Goal: Task Accomplishment & Management: Complete application form

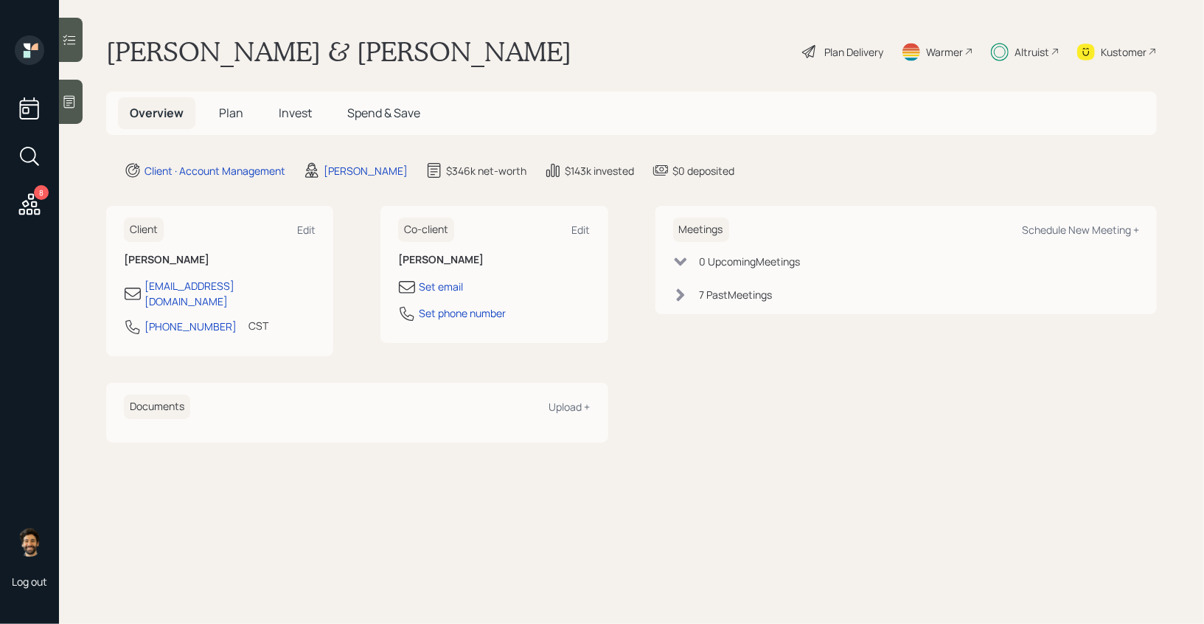
click at [296, 108] on span "Invest" at bounding box center [295, 113] width 33 height 16
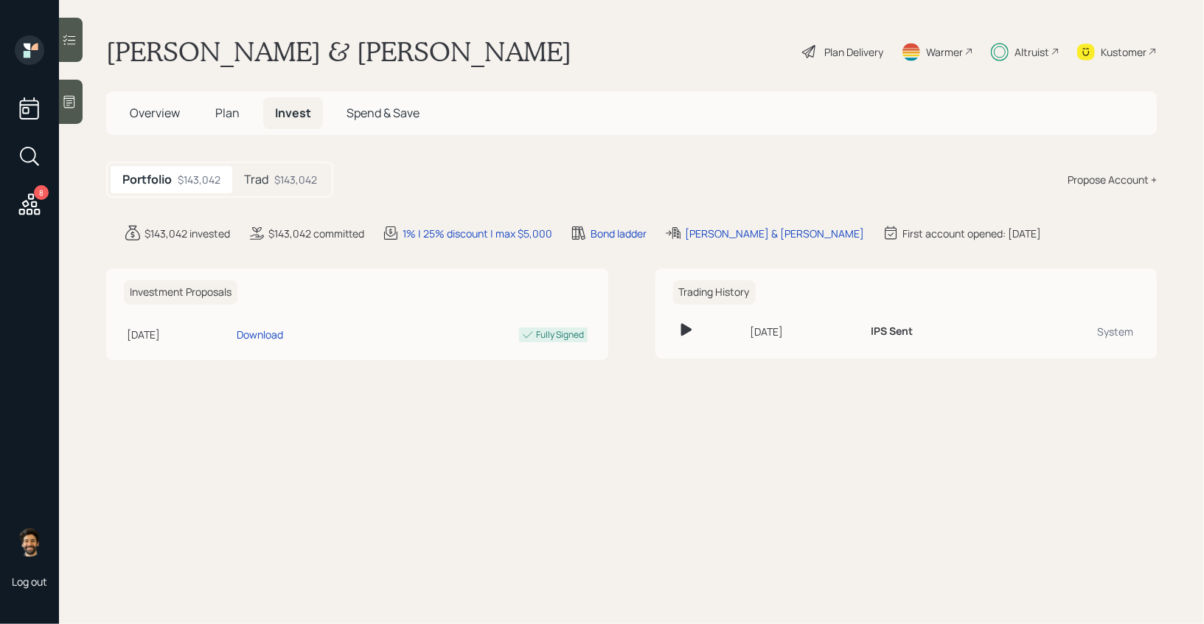
click at [285, 178] on div "$143,042" at bounding box center [295, 179] width 43 height 15
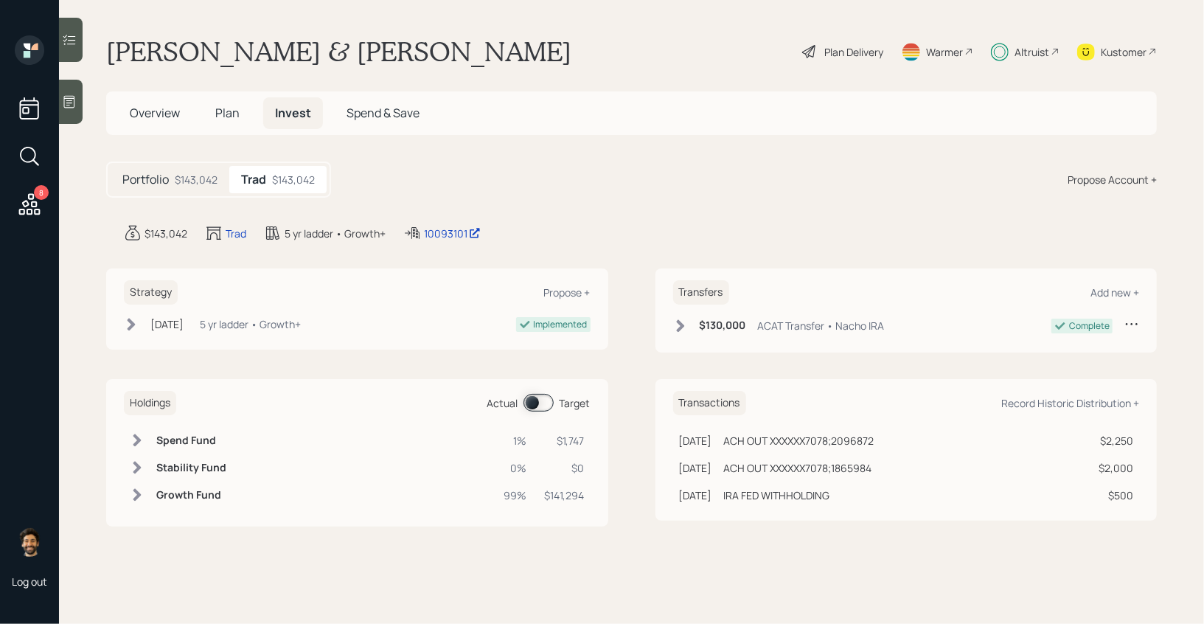
click at [541, 398] on span at bounding box center [539, 403] width 30 height 18
click at [229, 111] on span "Plan" at bounding box center [227, 113] width 24 height 16
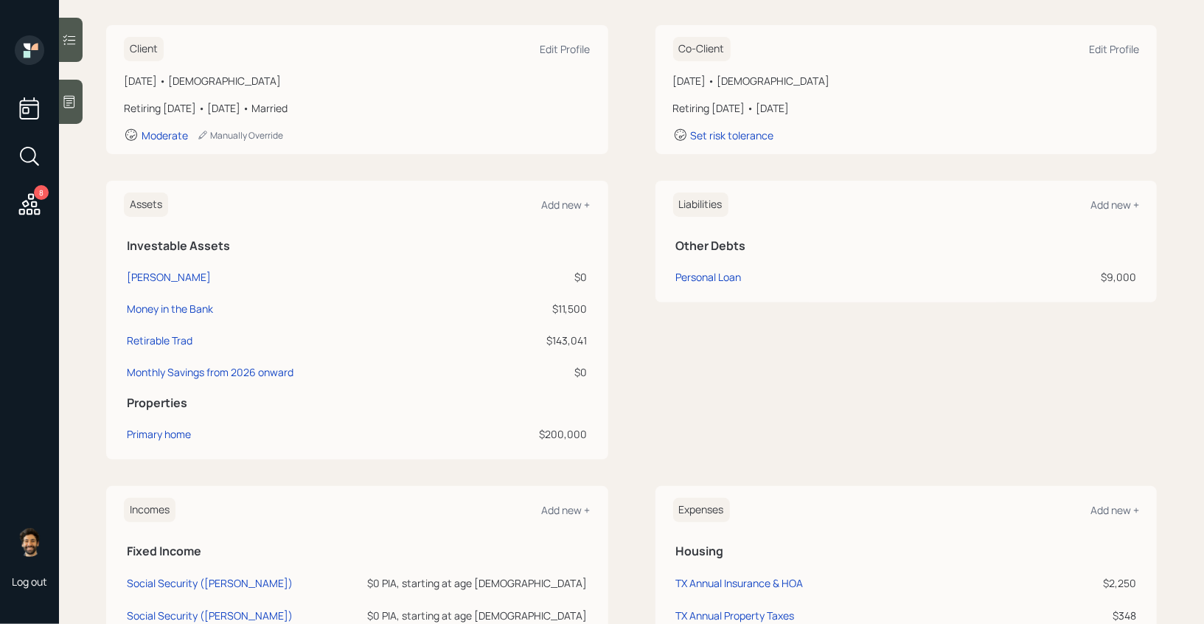
scroll to position [524, 0]
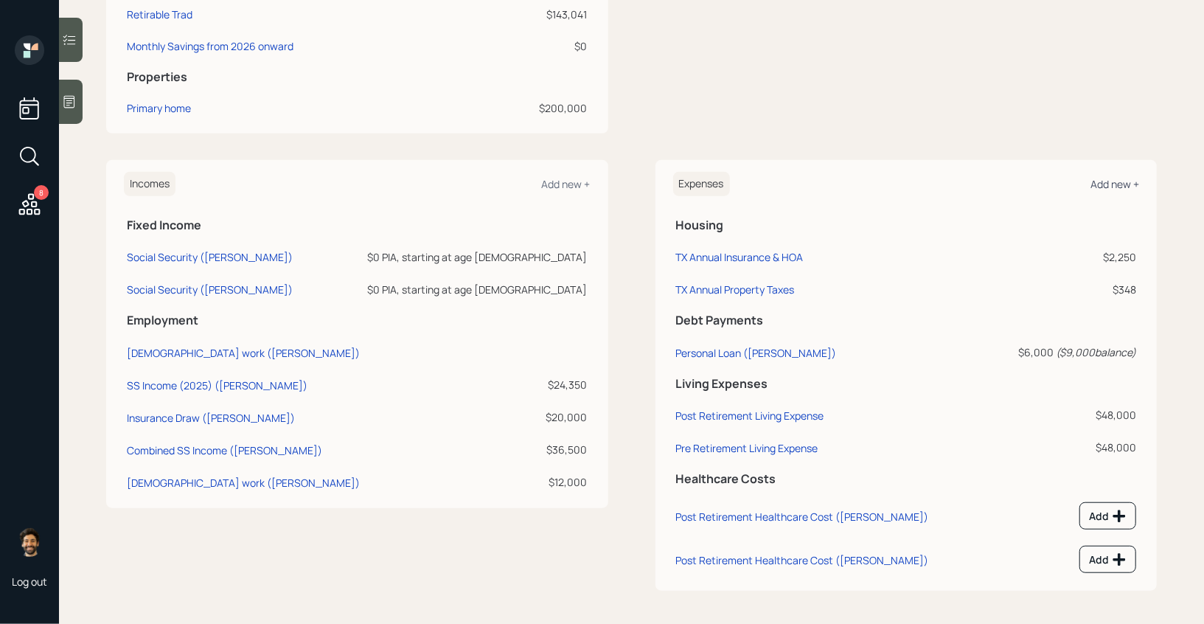
click at [1117, 186] on div "Add new +" at bounding box center [1115, 184] width 49 height 14
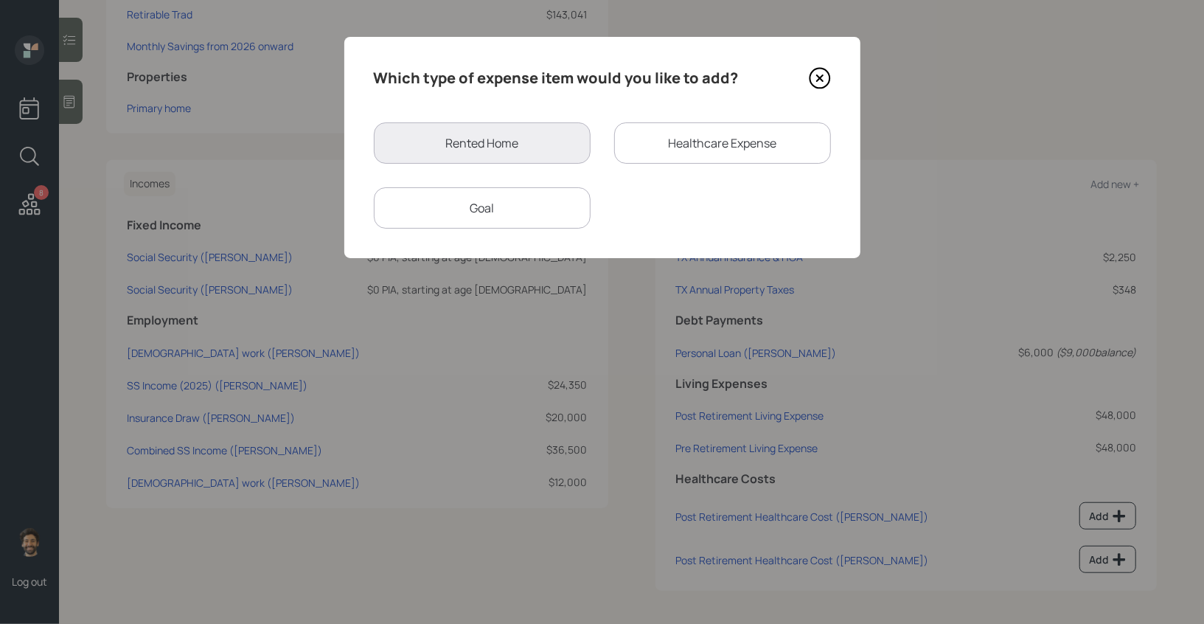
click at [493, 201] on div "Goal" at bounding box center [482, 207] width 217 height 41
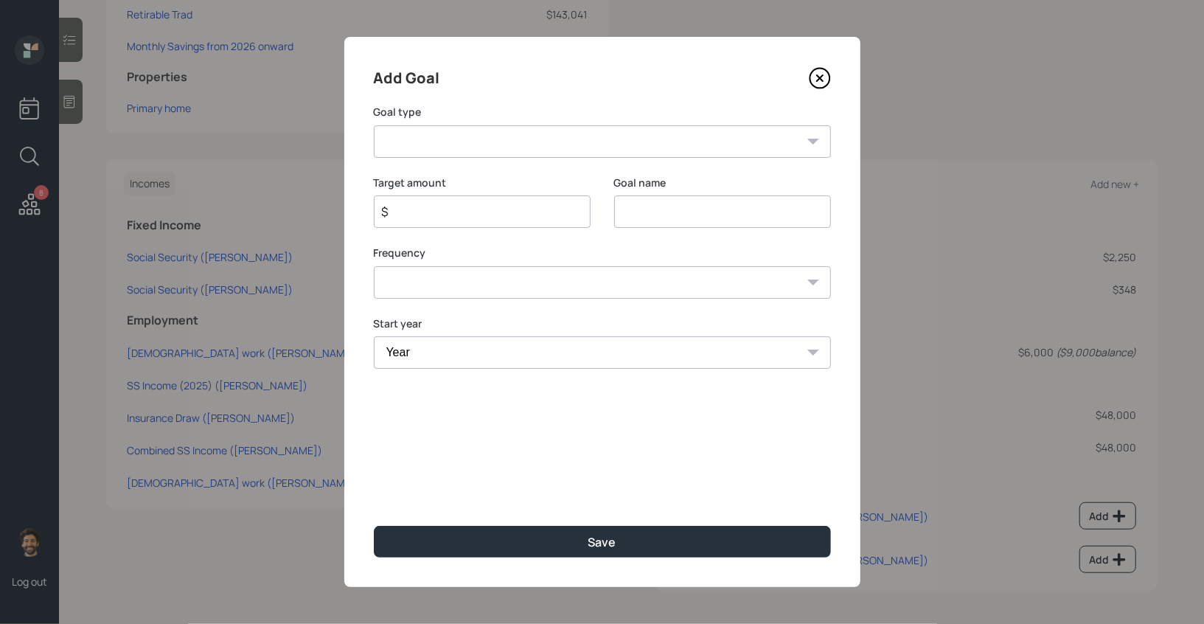
click at [482, 150] on select "Create an emergency fund Donate to charity Purchase a home Make a purchase Supp…" at bounding box center [602, 141] width 457 height 32
select select "other"
click at [374, 125] on select "Create an emergency fund Donate to charity Purchase a home Make a purchase Supp…" at bounding box center [602, 141] width 457 height 32
type input "Other"
click at [469, 215] on input "$" at bounding box center [477, 212] width 192 height 18
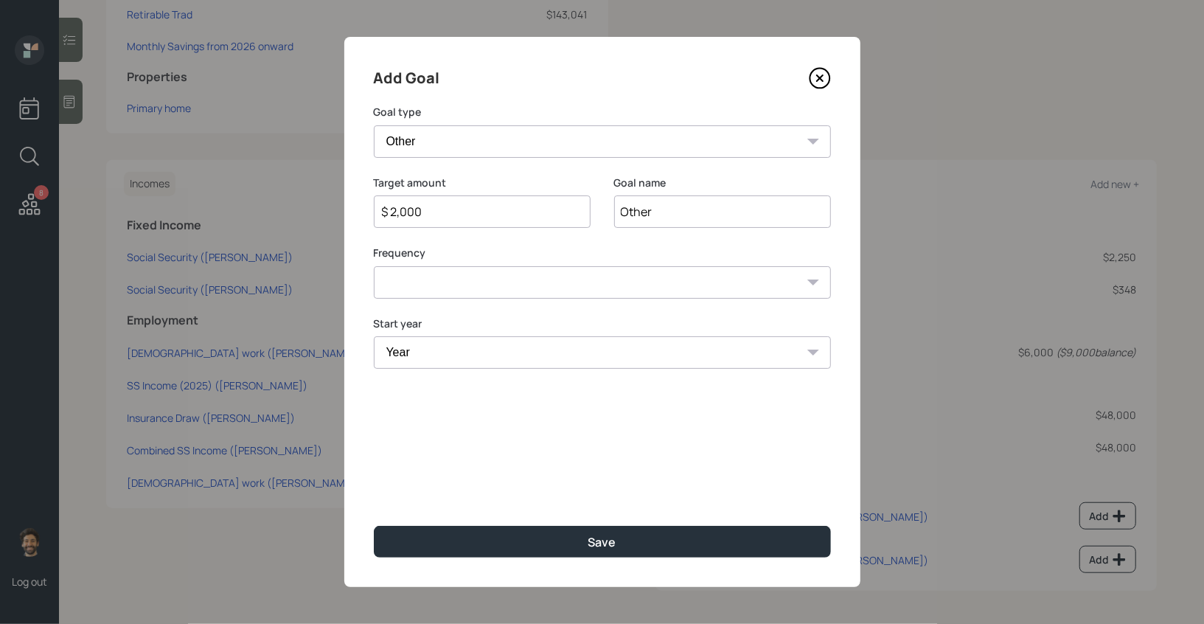
type input "$ 2,000"
click at [626, 215] on input "Other" at bounding box center [722, 211] width 217 height 32
type input "Expses"
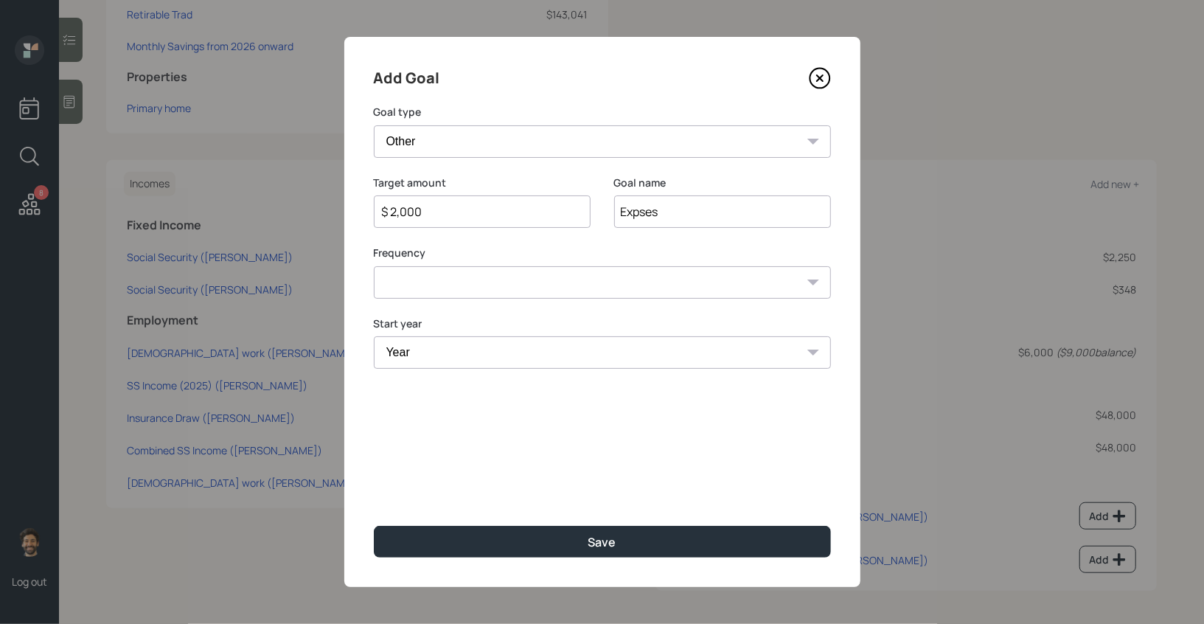
click at [425, 285] on select "One time Every 1 year Every 2 years Every 3 years Every 4 years Every 5 years E…" at bounding box center [602, 282] width 457 height 32
select select "0"
click at [374, 266] on select "One time Every 1 year Every 2 years Every 3 years Every 4 years Every 5 years E…" at bounding box center [602, 282] width 457 height 32
click at [431, 357] on select "Year [DATE] 2026 2027 2028 2029 2030 2031 2032 2033 2034 2035 2036 2037 2038 20…" at bounding box center [602, 352] width 457 height 32
select select "2025"
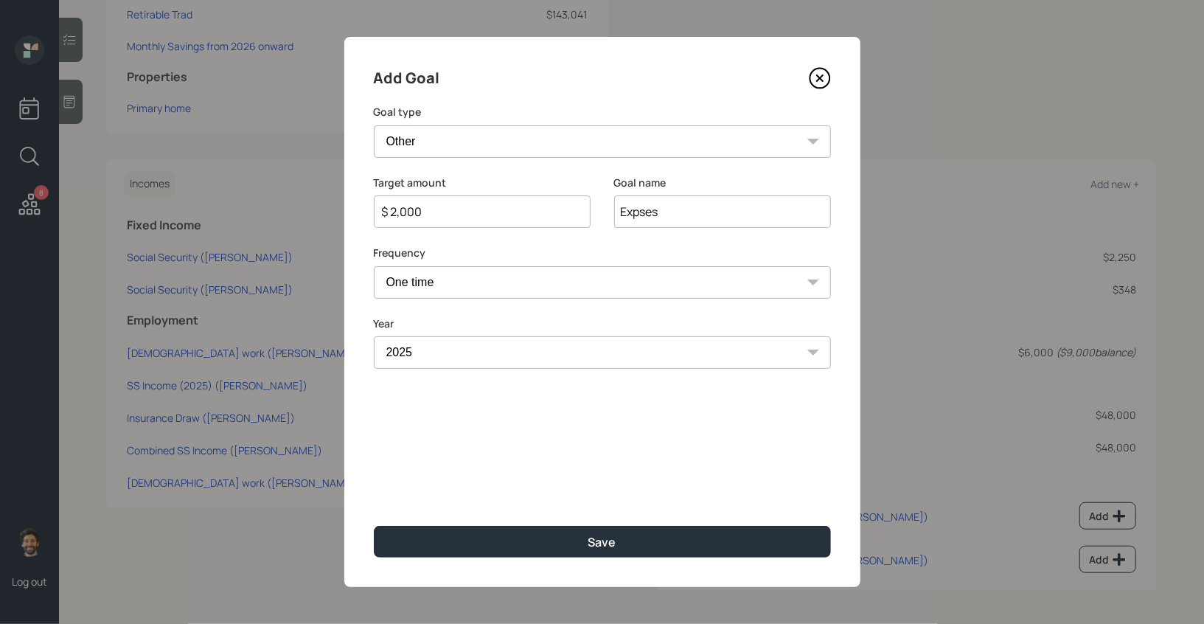
click at [374, 336] on select "Year [DATE] 2026 2027 2028 2029 2030 2031 2032 2033 2034 2035 2036 2037 2038 20…" at bounding box center [602, 352] width 457 height 32
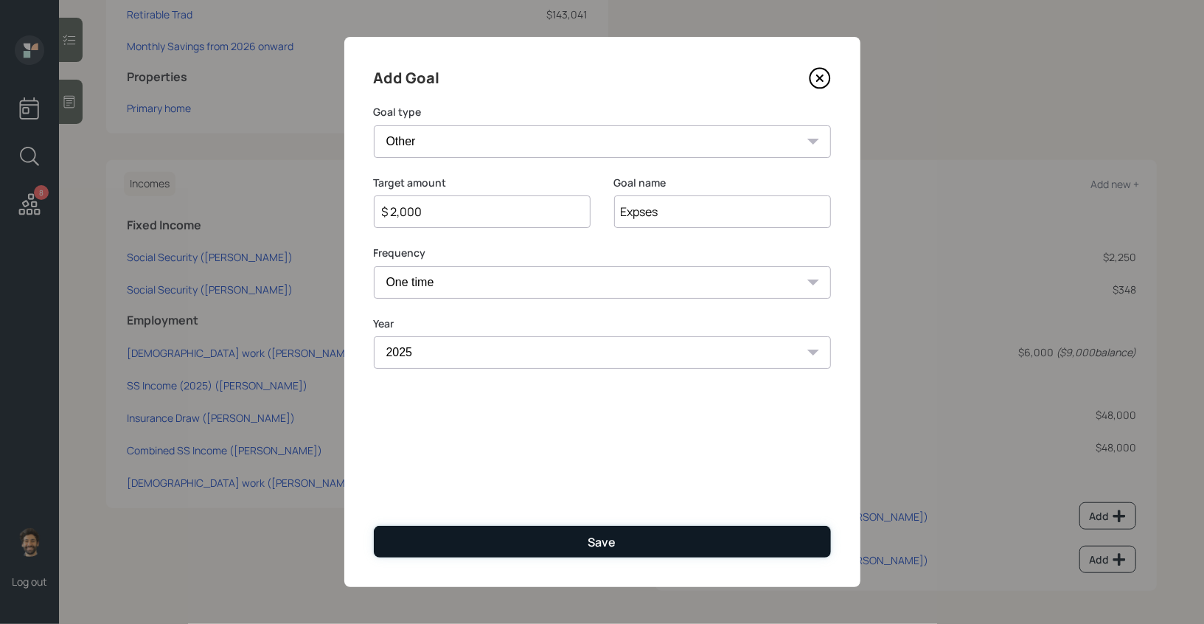
click at [437, 543] on button "Save" at bounding box center [602, 542] width 457 height 32
type input "$"
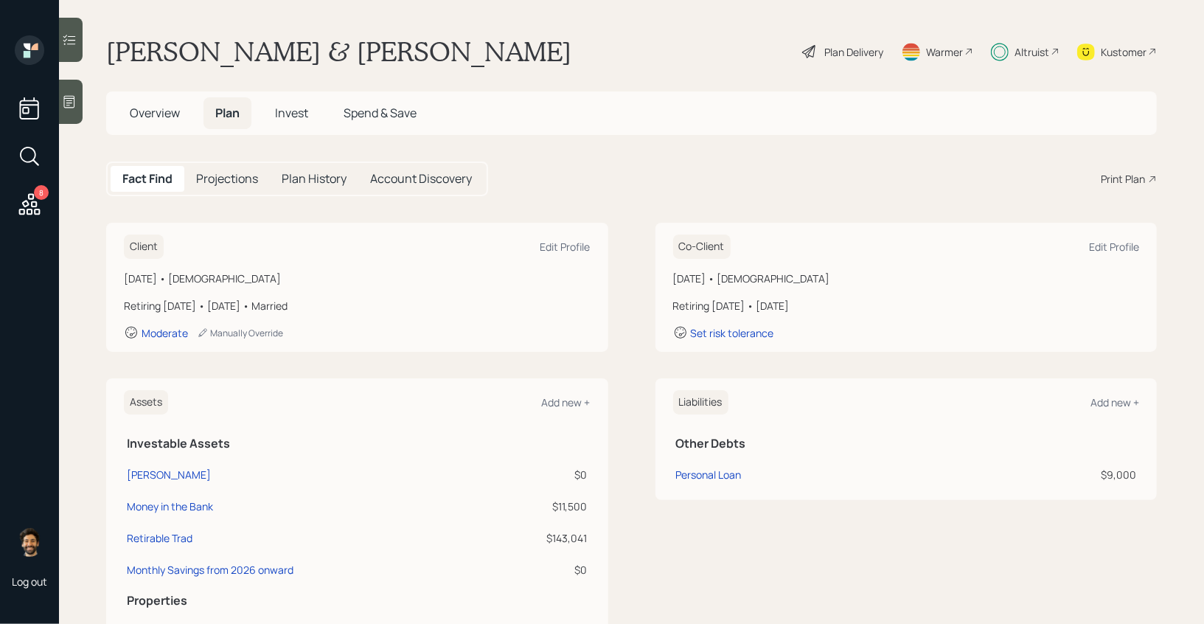
click at [285, 117] on span "Invest" at bounding box center [291, 113] width 33 height 16
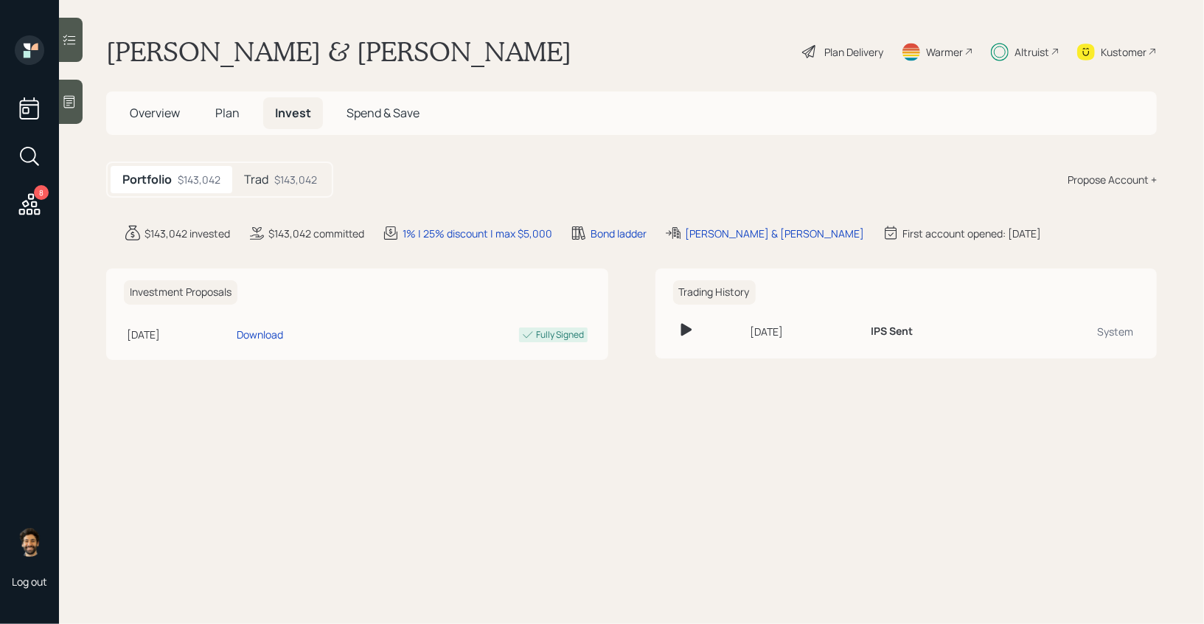
click at [285, 181] on div "$143,042" at bounding box center [295, 179] width 43 height 15
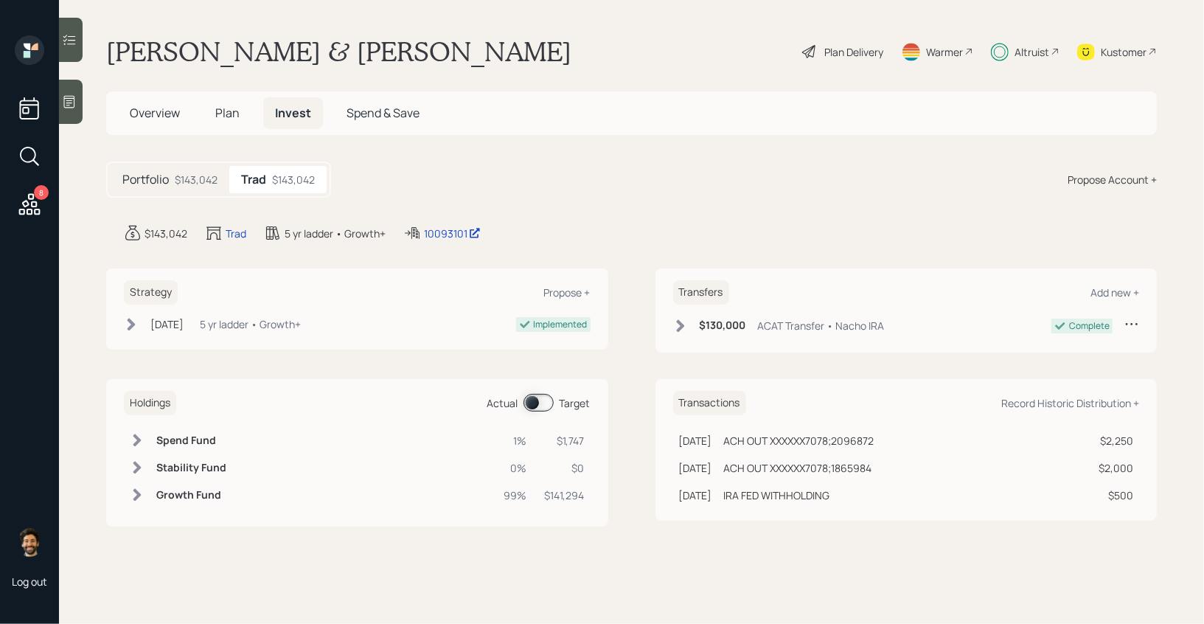
click at [540, 400] on span at bounding box center [539, 403] width 30 height 18
click at [177, 439] on h6 "Spend Fund" at bounding box center [188, 440] width 65 height 13
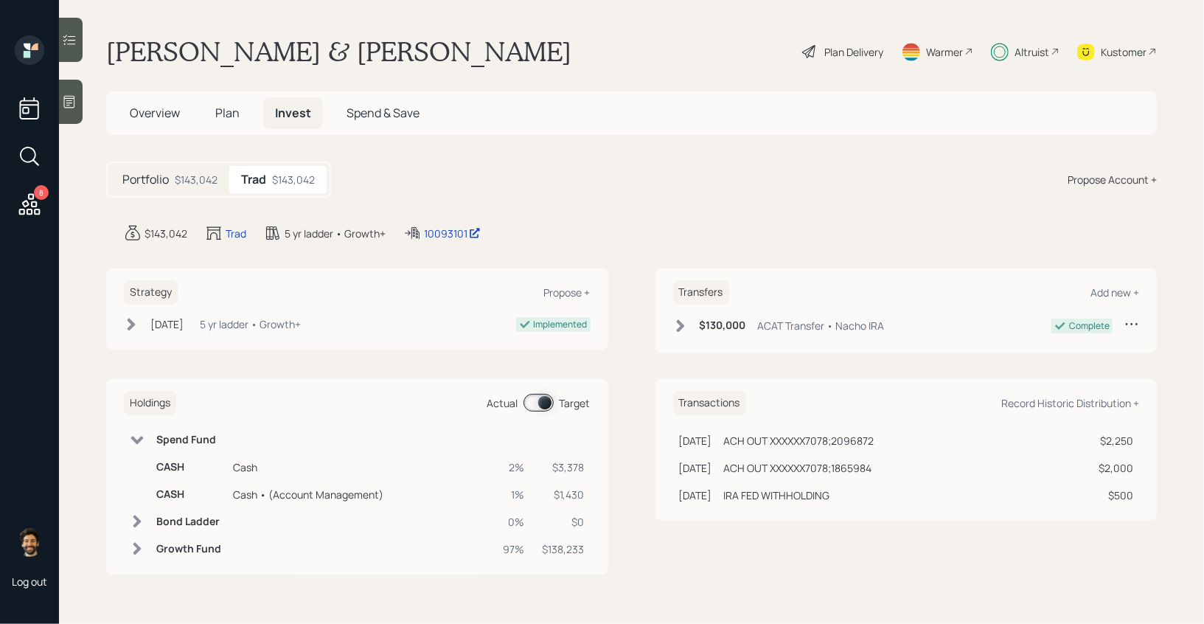
click at [177, 439] on h6 "Spend Fund" at bounding box center [188, 440] width 65 height 13
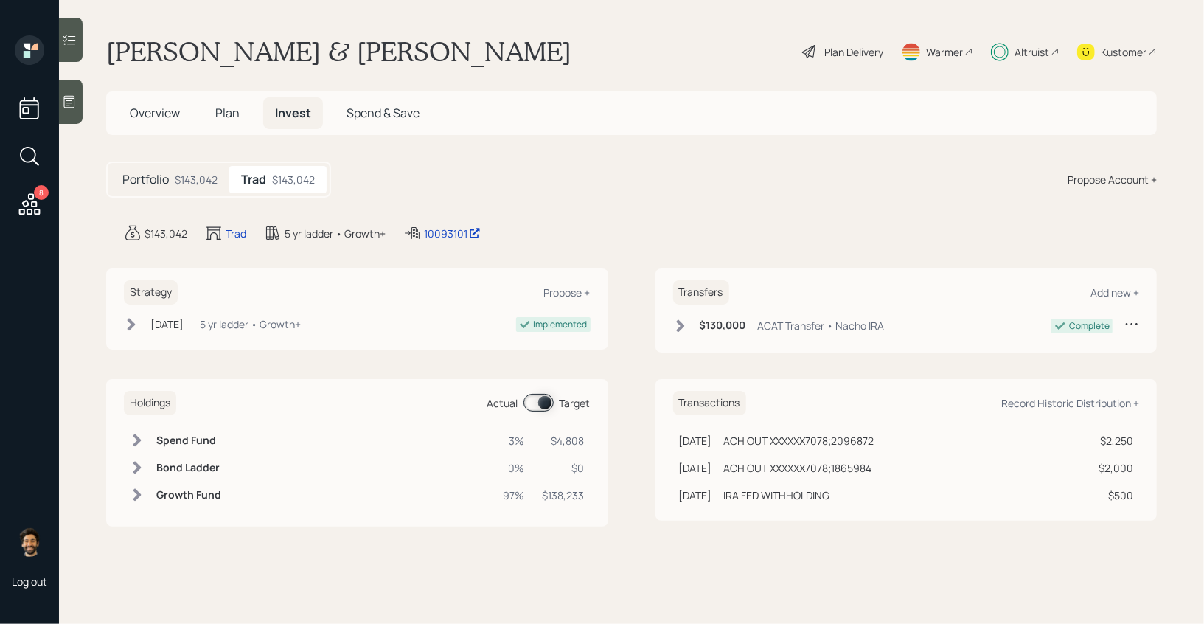
click at [219, 116] on span "Plan" at bounding box center [227, 113] width 24 height 16
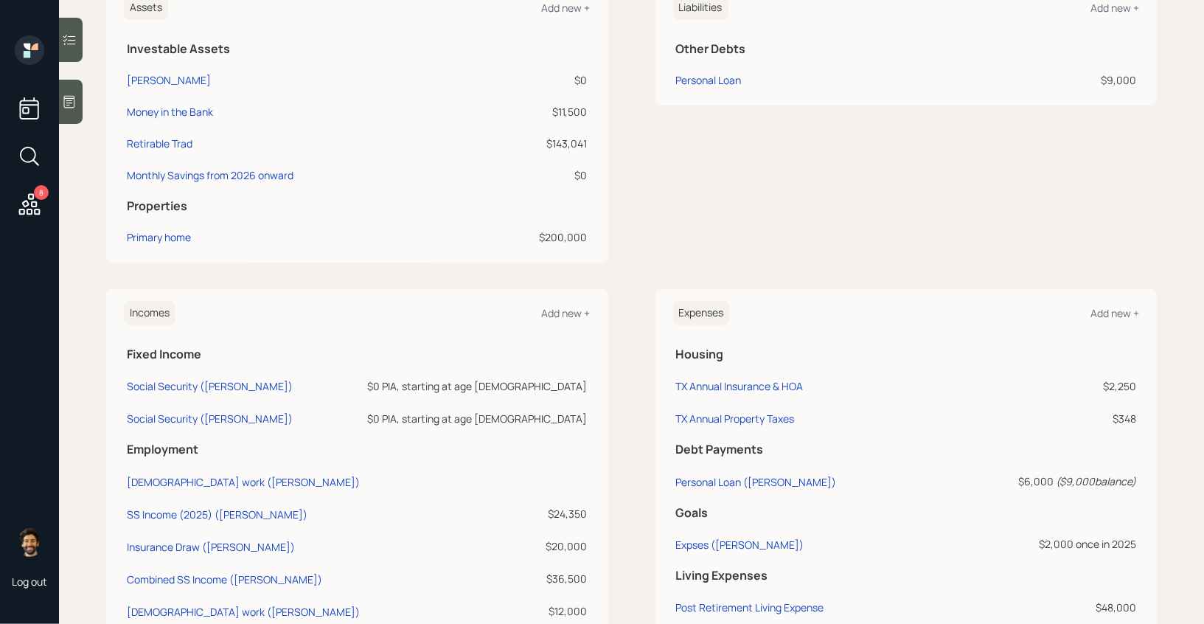
scroll to position [587, 0]
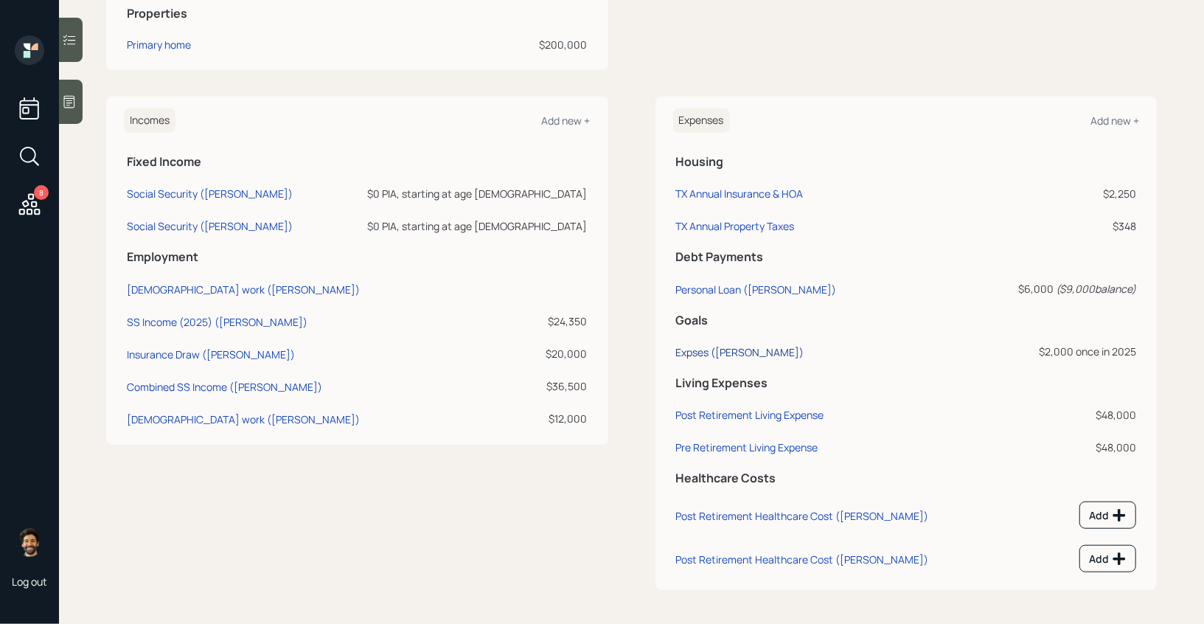
click at [709, 347] on div "Expses ([PERSON_NAME])" at bounding box center [740, 352] width 128 height 14
select select "0"
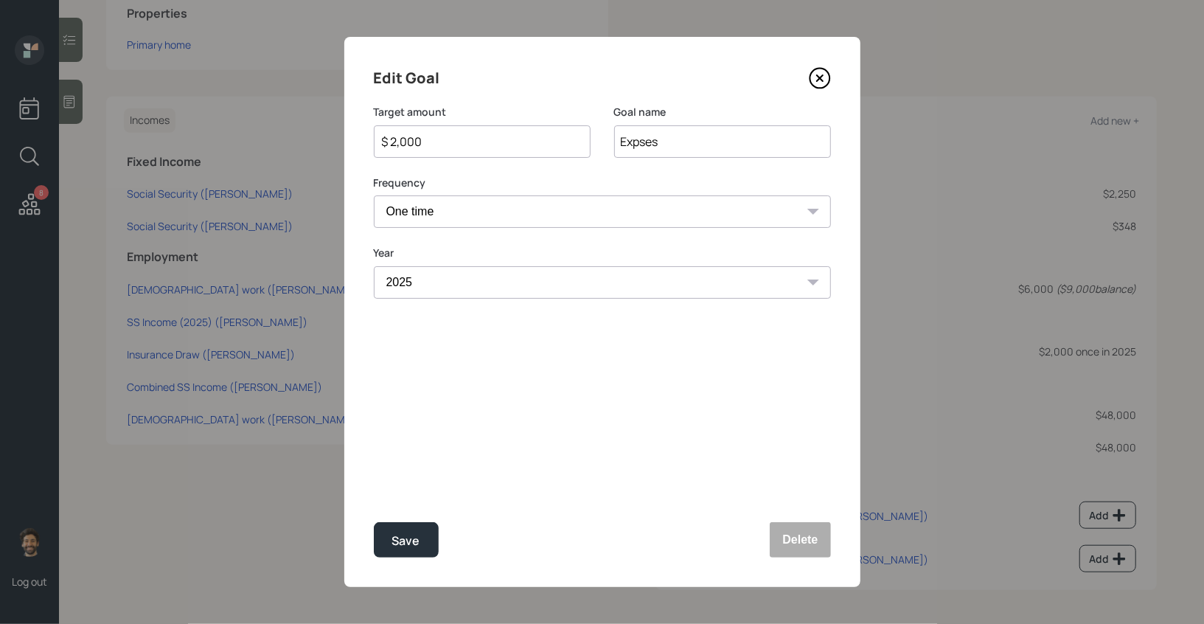
click at [414, 131] on div "$ 2,000" at bounding box center [482, 141] width 217 height 32
click at [405, 142] on input "$ 2,000" at bounding box center [477, 142] width 192 height 18
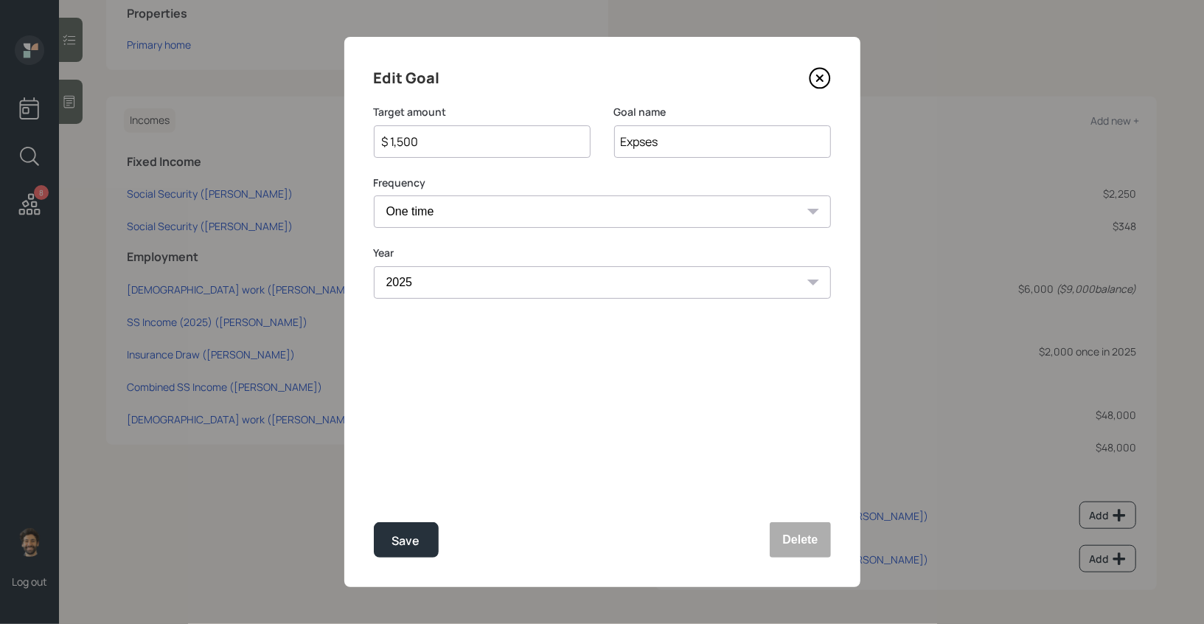
click at [381, 521] on div "Edit Goal Target amount $ 1,500 Goal name Expses Frequency One time Every 1 yea…" at bounding box center [602, 312] width 516 height 550
click at [382, 529] on button "Save" at bounding box center [406, 539] width 65 height 35
type input "$ 2,000"
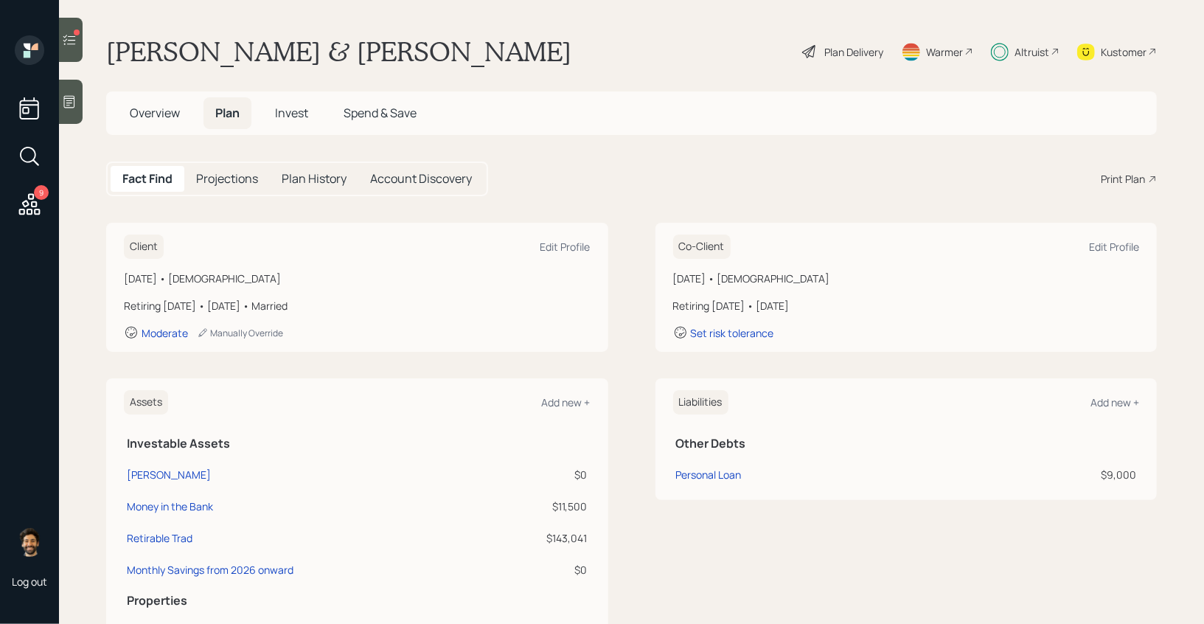
click at [270, 120] on h5 "Invest" at bounding box center [291, 113] width 57 height 32
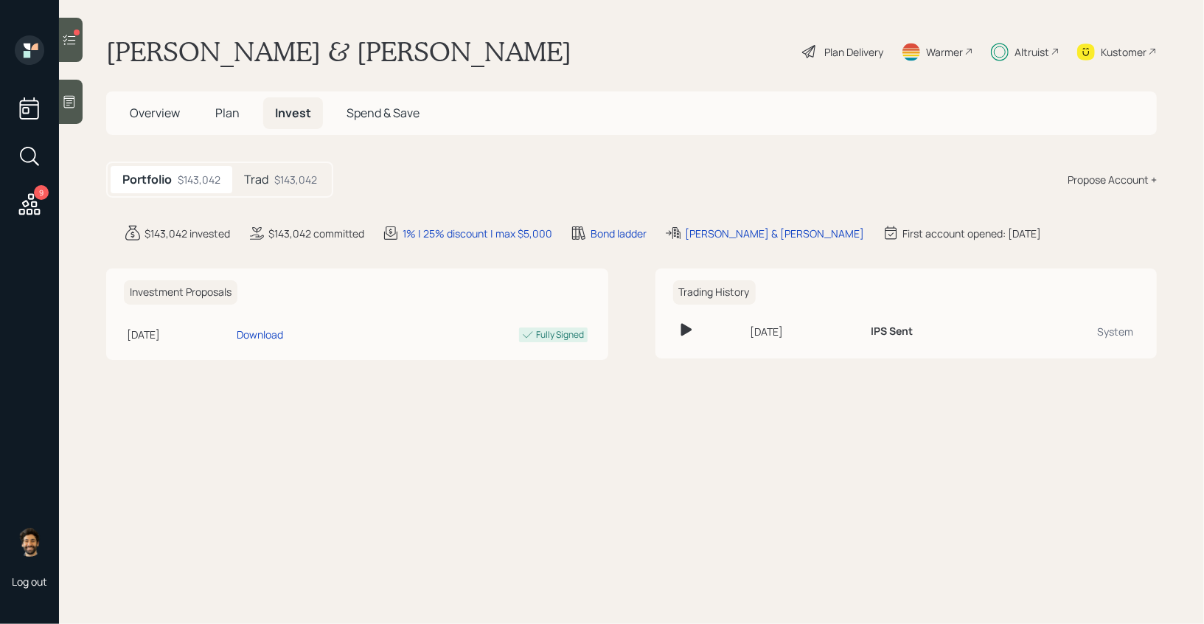
click at [268, 178] on h5 "Trad" at bounding box center [256, 180] width 24 height 14
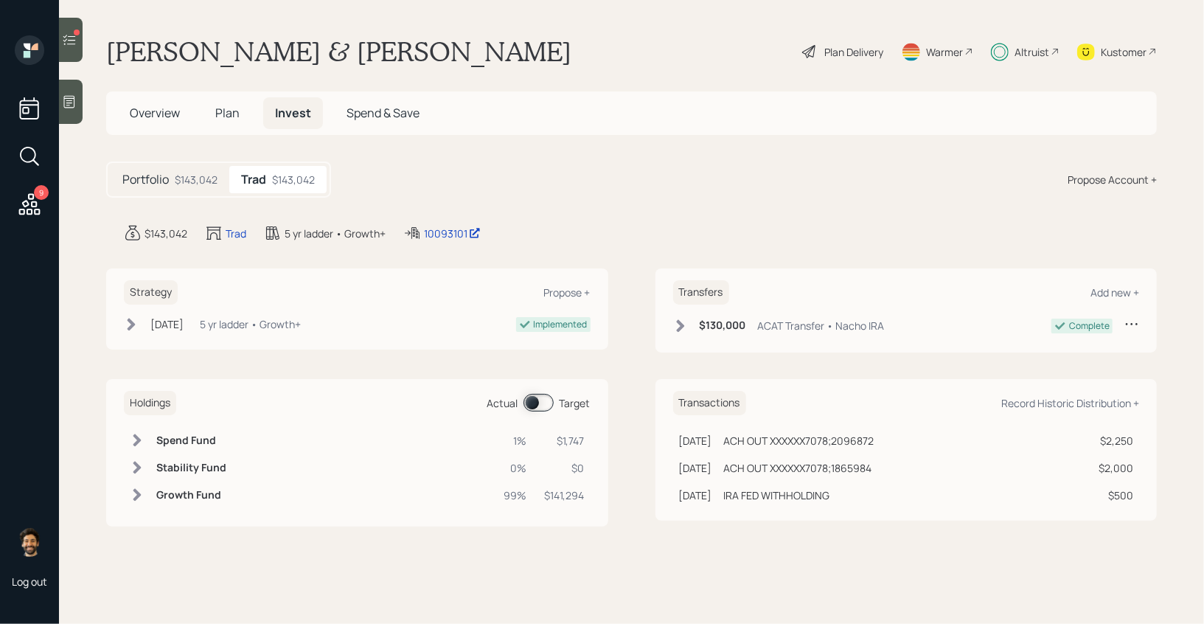
click at [539, 411] on span at bounding box center [539, 403] width 30 height 18
click at [205, 437] on h6 "Spend Fund" at bounding box center [188, 440] width 65 height 13
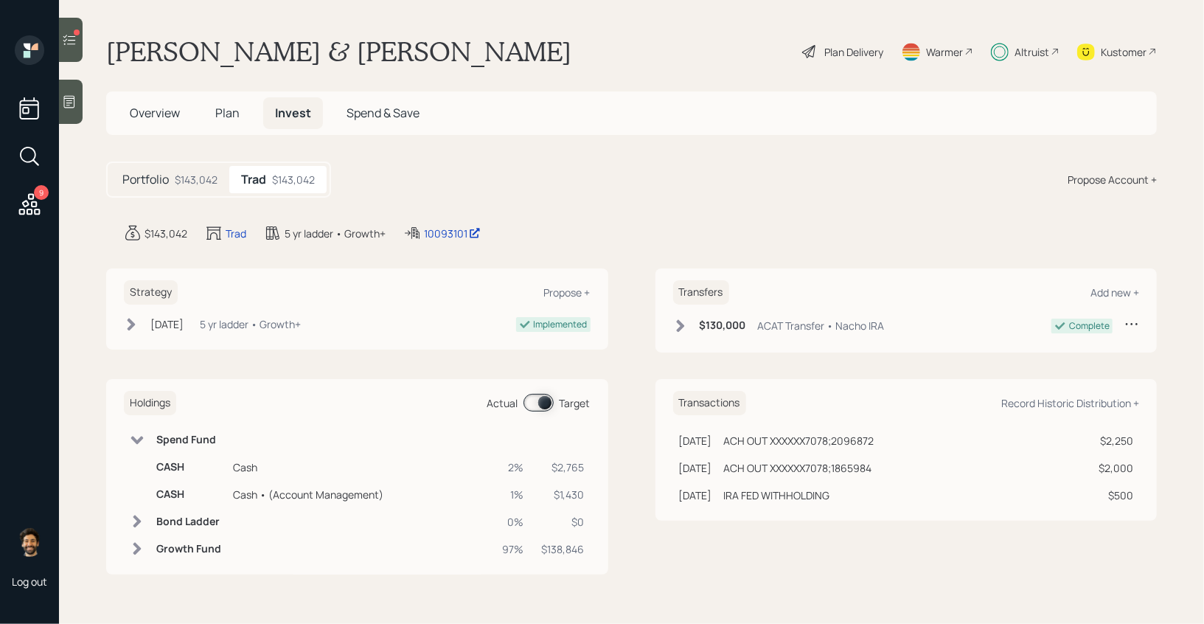
click at [173, 441] on h6 "Spend Fund" at bounding box center [188, 440] width 65 height 13
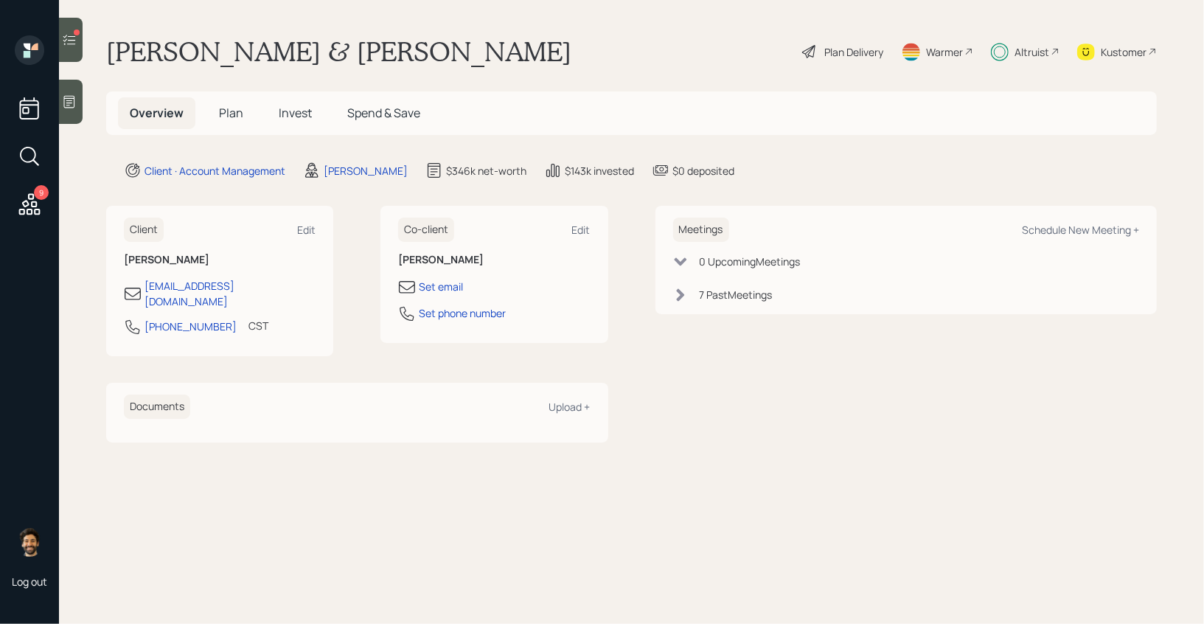
click at [66, 41] on icon at bounding box center [69, 39] width 15 height 15
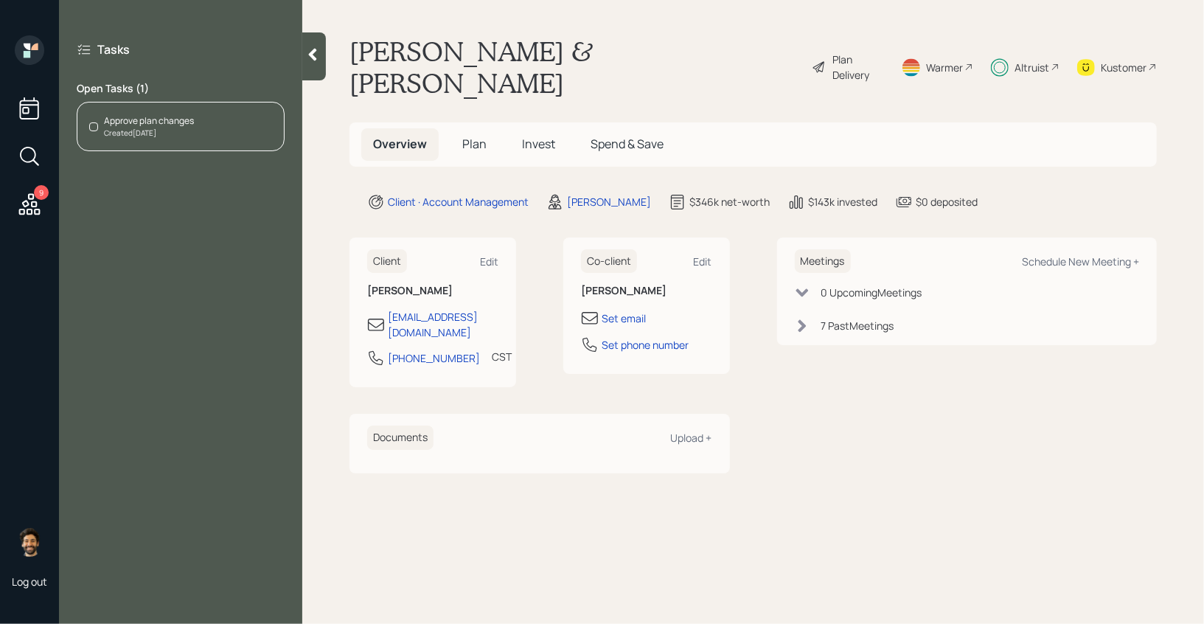
click at [173, 118] on div "Approve plan changes" at bounding box center [149, 120] width 90 height 13
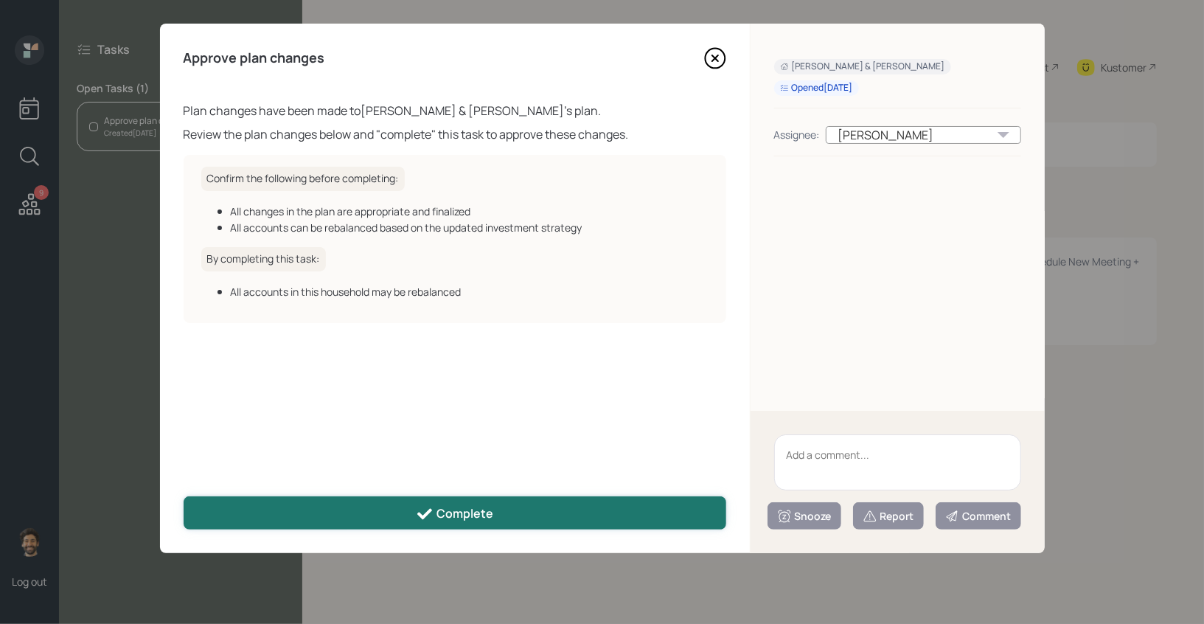
click at [491, 515] on div "Complete" at bounding box center [454, 514] width 77 height 18
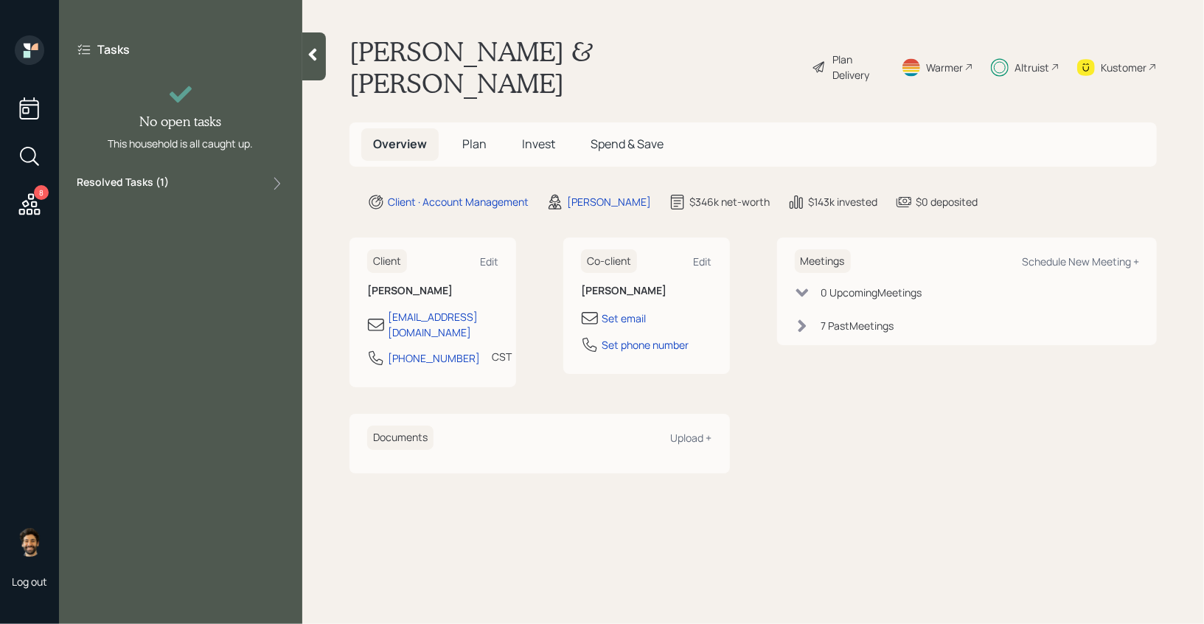
click at [24, 204] on icon at bounding box center [29, 204] width 27 height 27
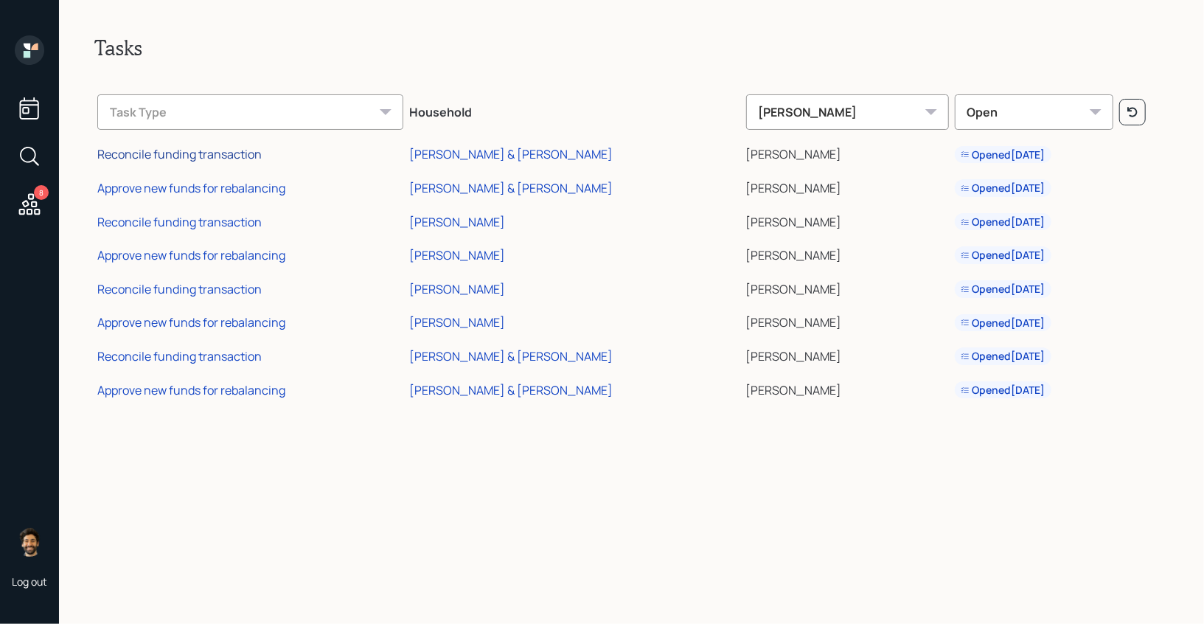
click at [181, 150] on div "Reconcile funding transaction" at bounding box center [179, 154] width 164 height 16
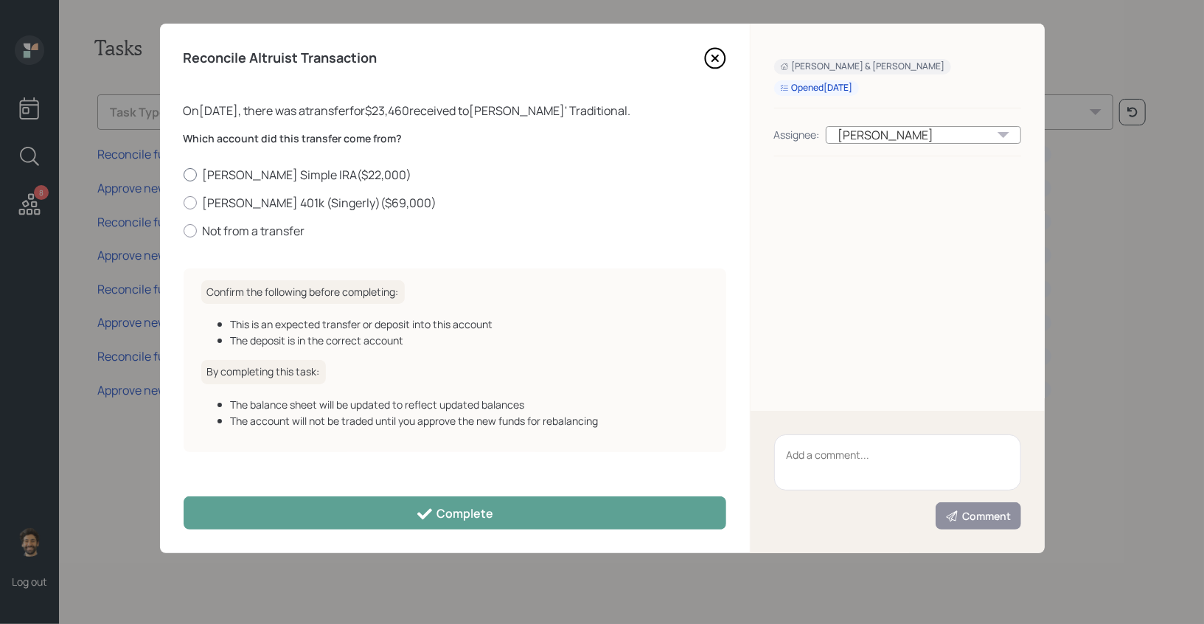
click at [203, 177] on label "Chris Simple IRA ( $22,000 )" at bounding box center [455, 175] width 543 height 16
click at [184, 175] on input "Chris Simple IRA ( $22,000 )" at bounding box center [183, 174] width 1 height 1
radio input "true"
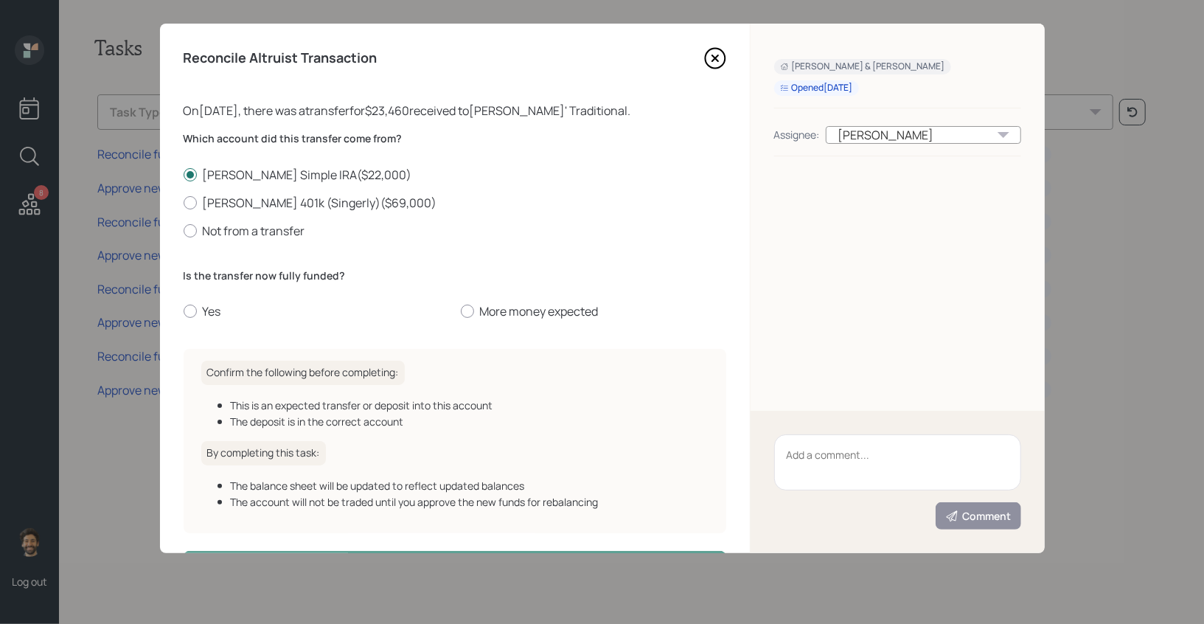
click at [202, 302] on div "Is the transfer now fully funded? Yes More money expected" at bounding box center [455, 294] width 543 height 52
click at [197, 312] on label "Yes" at bounding box center [316, 311] width 265 height 16
click at [184, 312] on input "Yes" at bounding box center [183, 311] width 1 height 1
radio input "true"
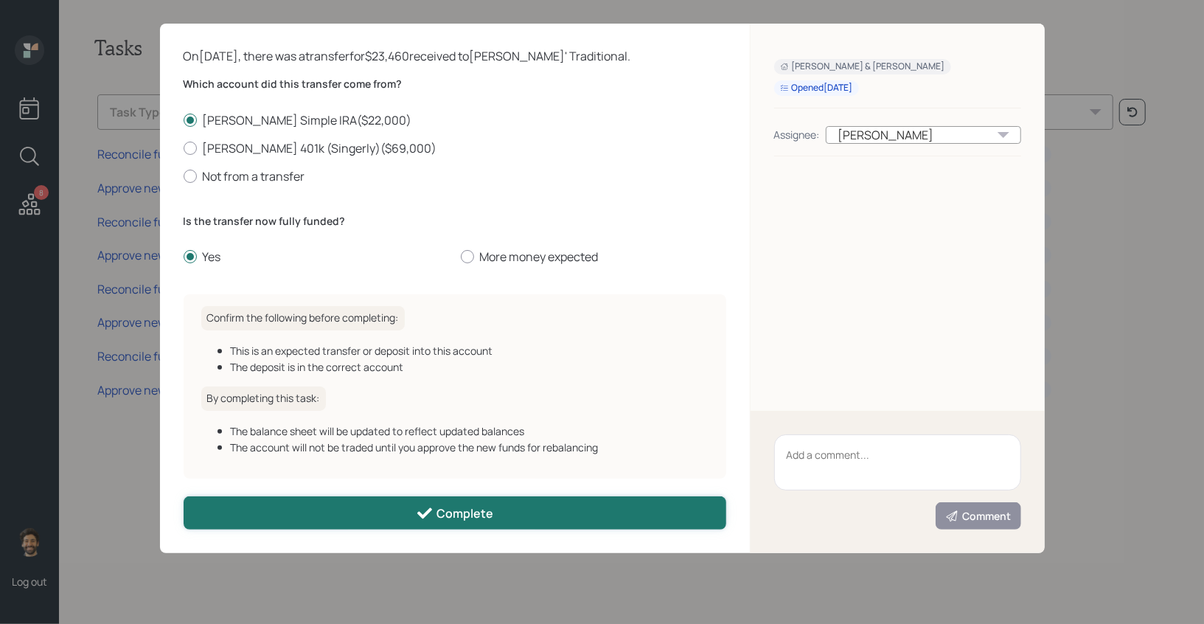
click at [300, 504] on button "Complete" at bounding box center [455, 512] width 543 height 33
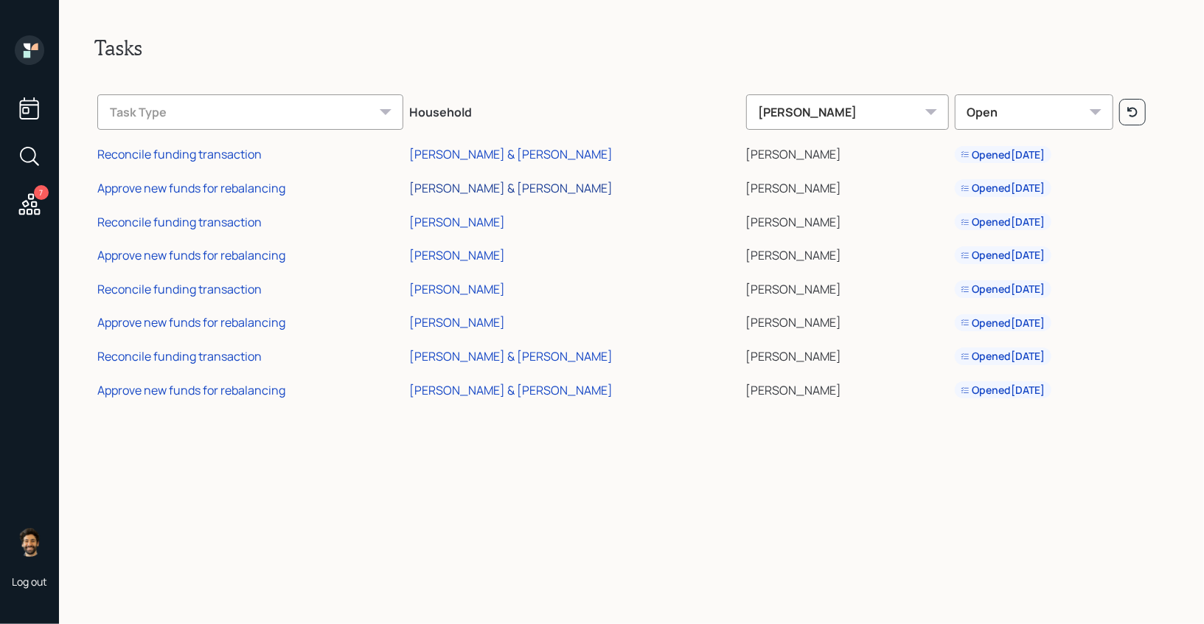
click at [522, 194] on div "Patti & Chris Carter" at bounding box center [511, 188] width 204 height 16
